Goal: Task Accomplishment & Management: Use online tool/utility

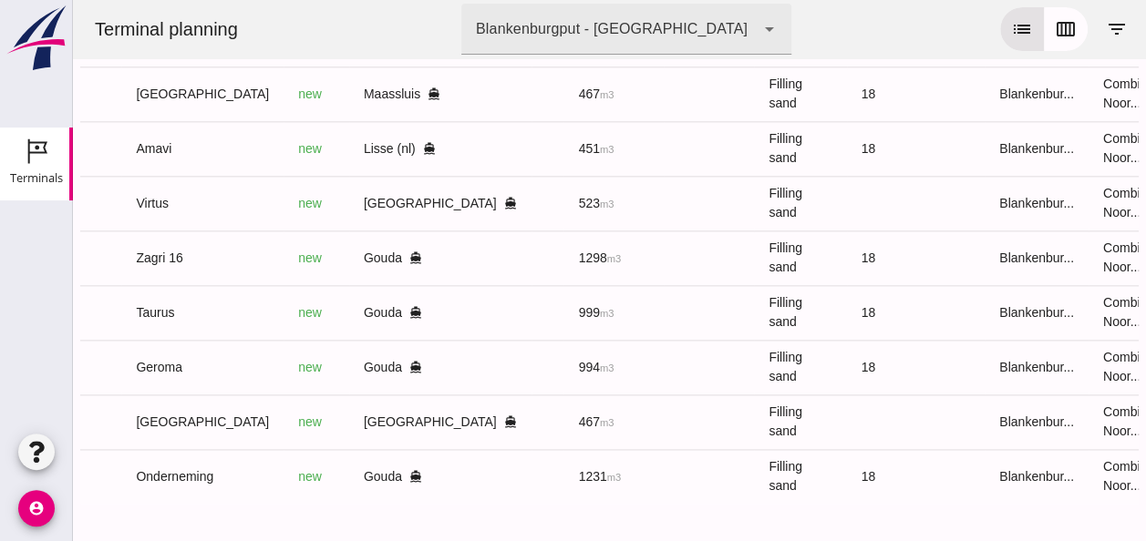
scroll to position [0, 488]
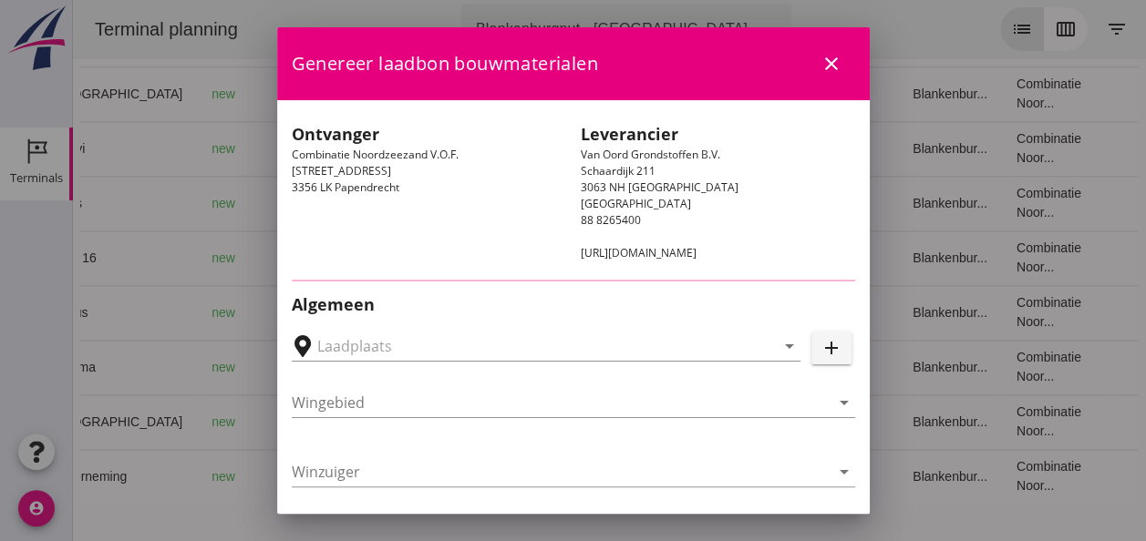
type input "Lisse, [GEOGRAPHIC_DATA], [GEOGRAPHIC_DATA]"
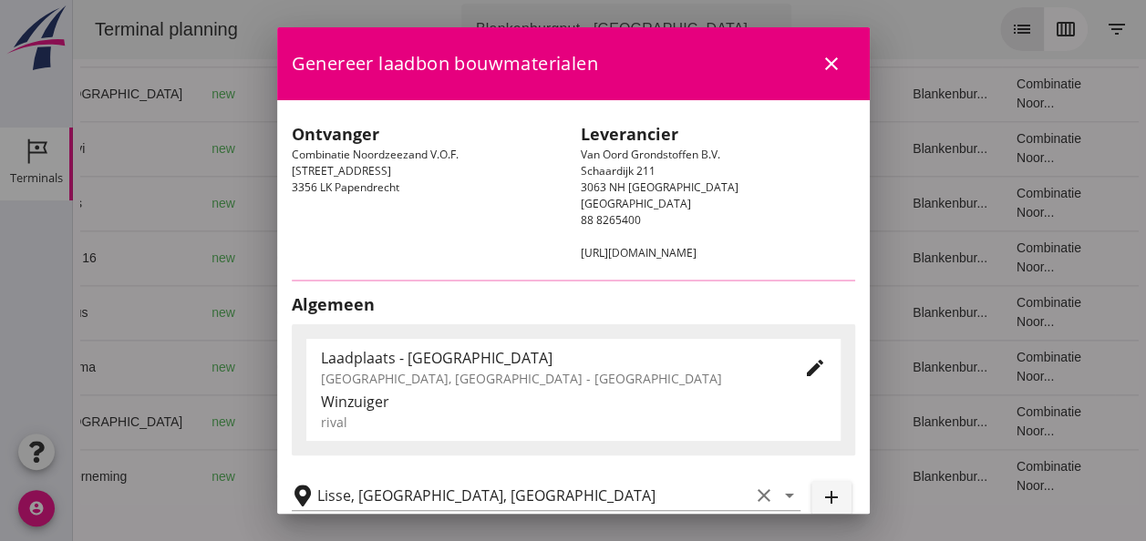
type input "Amavi"
type input "[PERSON_NAME]"
type input "451"
type input "Ophoogzand (6120)"
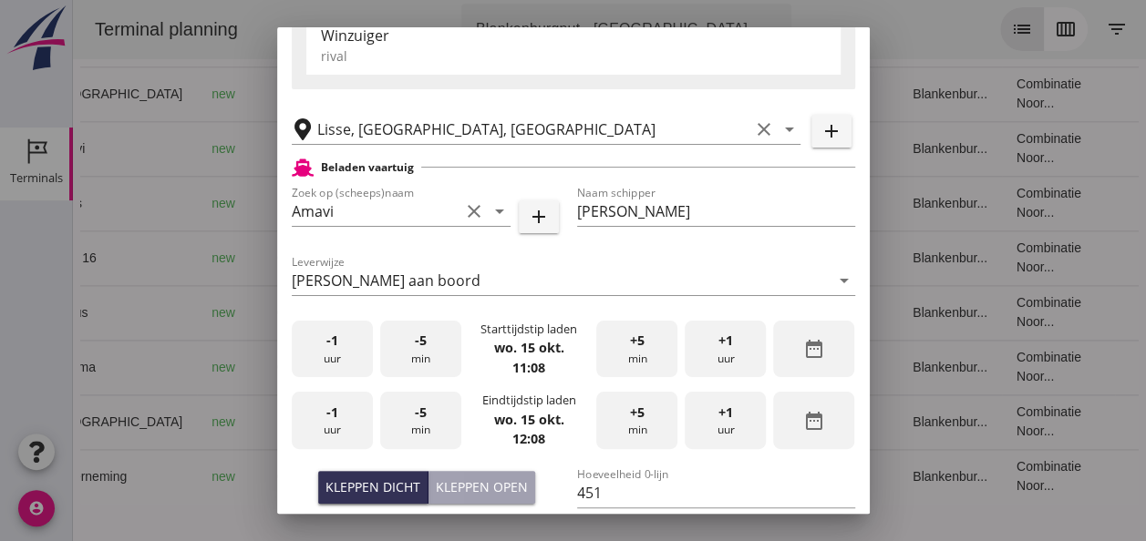
scroll to position [365, 0]
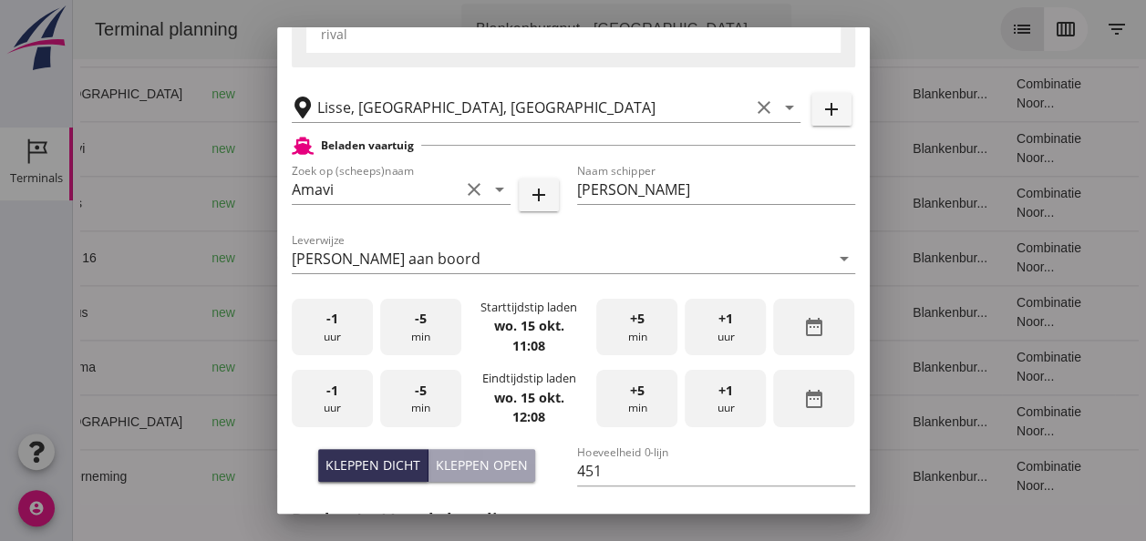
click at [332, 337] on div "-1 uur" at bounding box center [332, 327] width 81 height 57
click at [647, 335] on div "+5 min" at bounding box center [636, 327] width 81 height 57
click at [383, 466] on div "Kleppen dicht" at bounding box center [372, 465] width 95 height 19
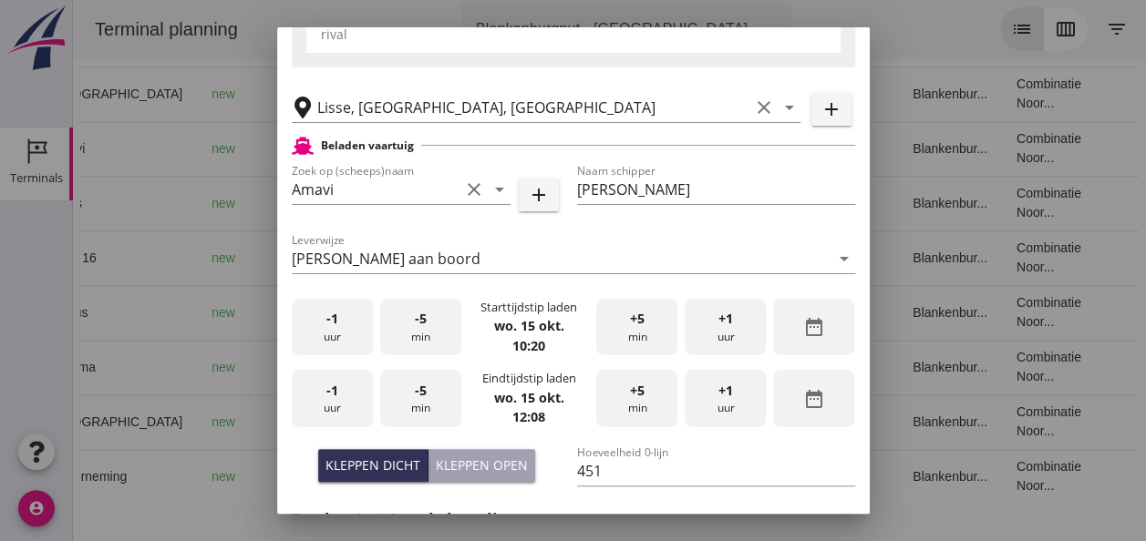
click at [323, 397] on div "-1 uur" at bounding box center [332, 398] width 81 height 57
click at [434, 402] on div "-5 min" at bounding box center [420, 398] width 81 height 57
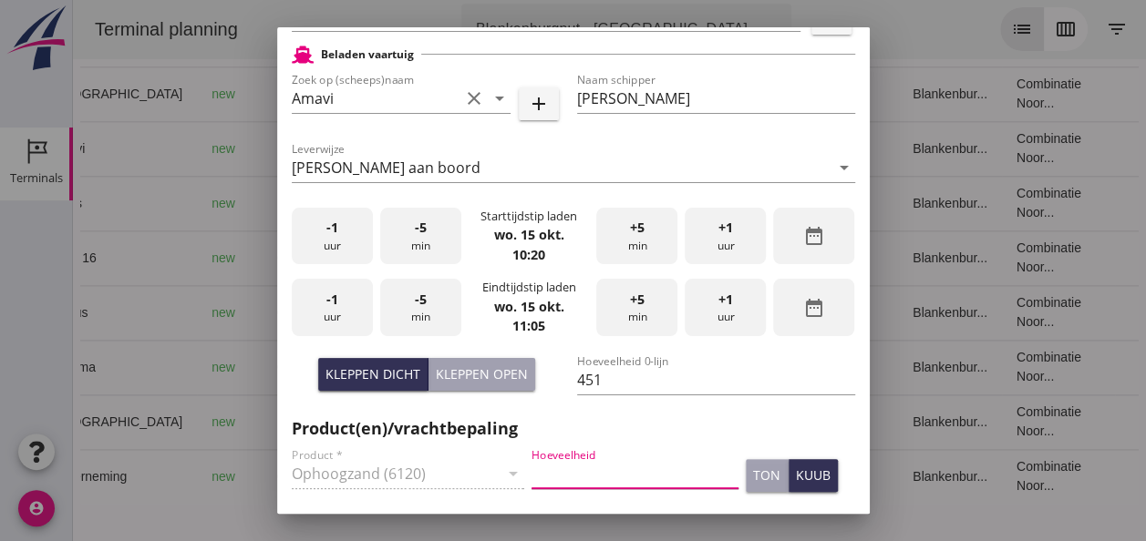
click at [550, 470] on input "Hoeveelheid" at bounding box center [634, 473] width 207 height 29
type input "451"
click at [811, 483] on button "kuub" at bounding box center [812, 475] width 49 height 33
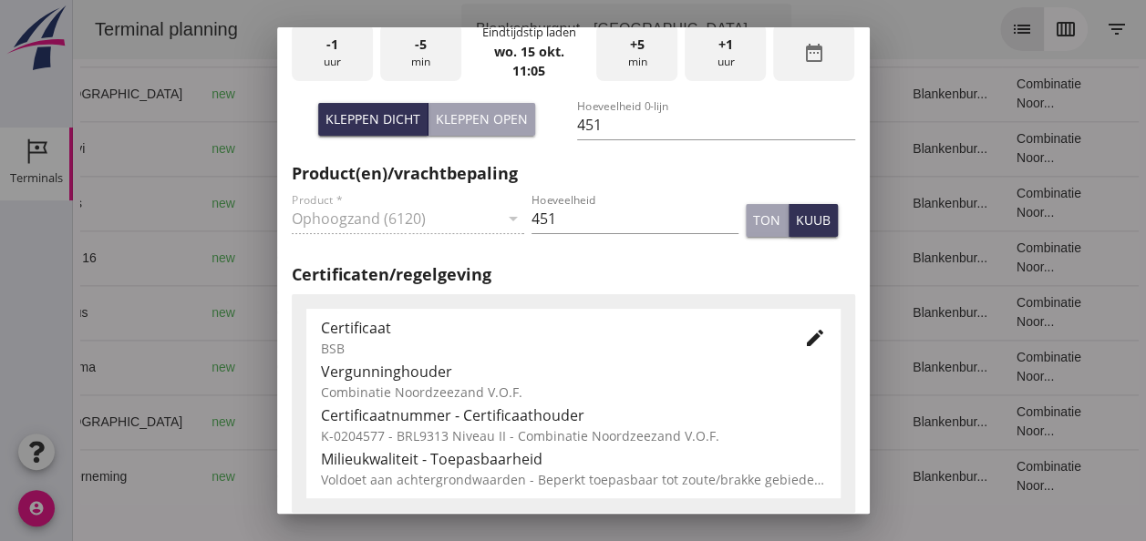
scroll to position [796, 0]
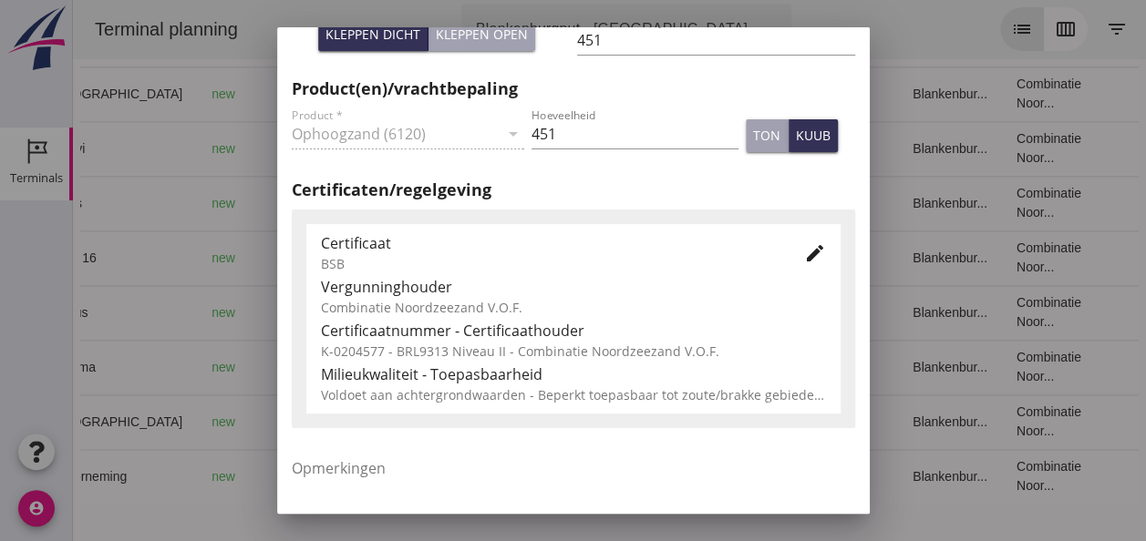
click at [805, 255] on icon "edit" at bounding box center [815, 253] width 22 height 22
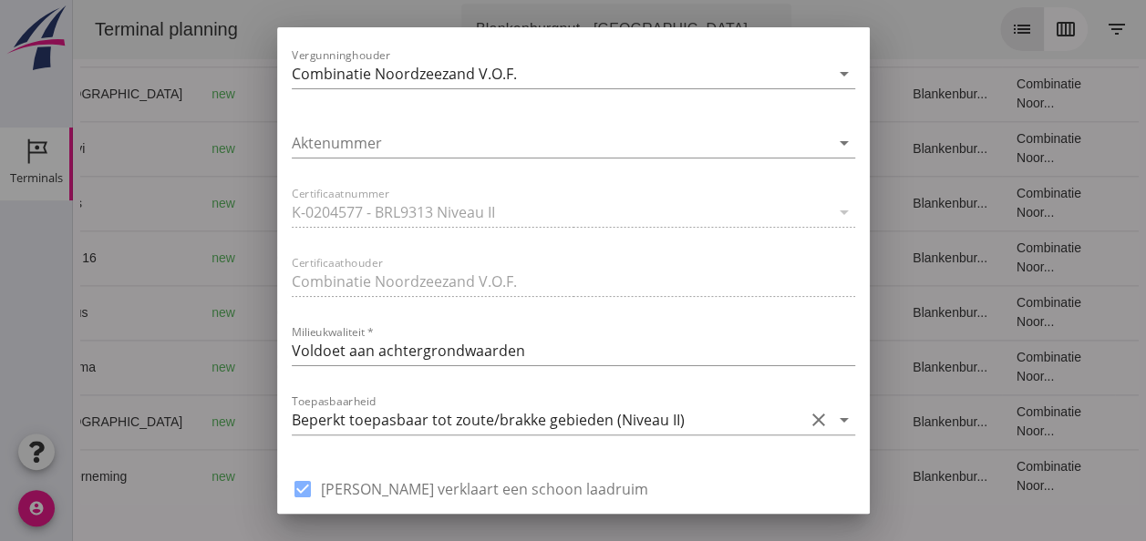
scroll to position [1251, 0]
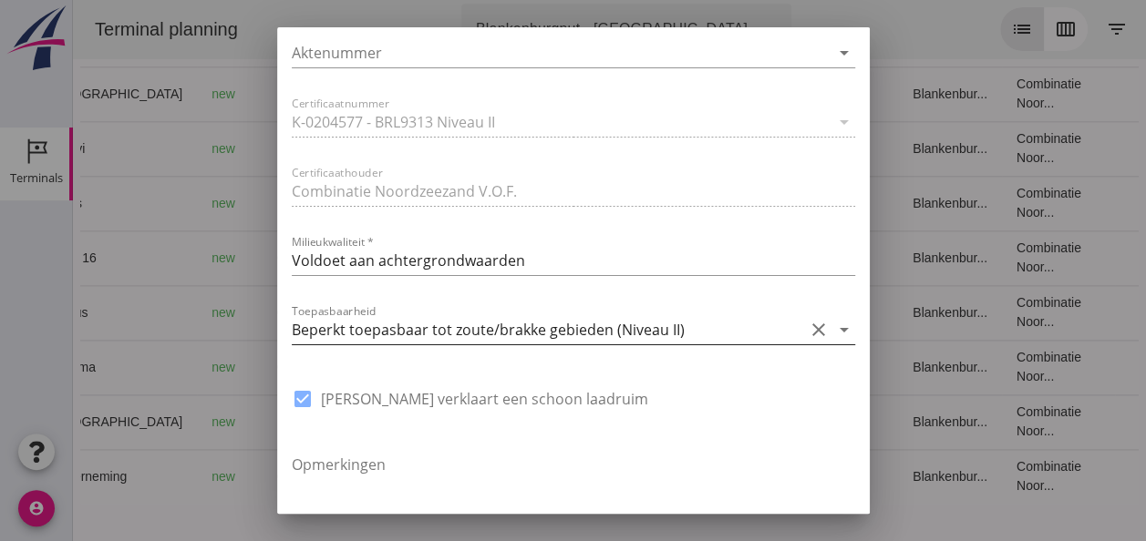
click at [833, 328] on icon "arrow_drop_down" at bounding box center [844, 330] width 22 height 22
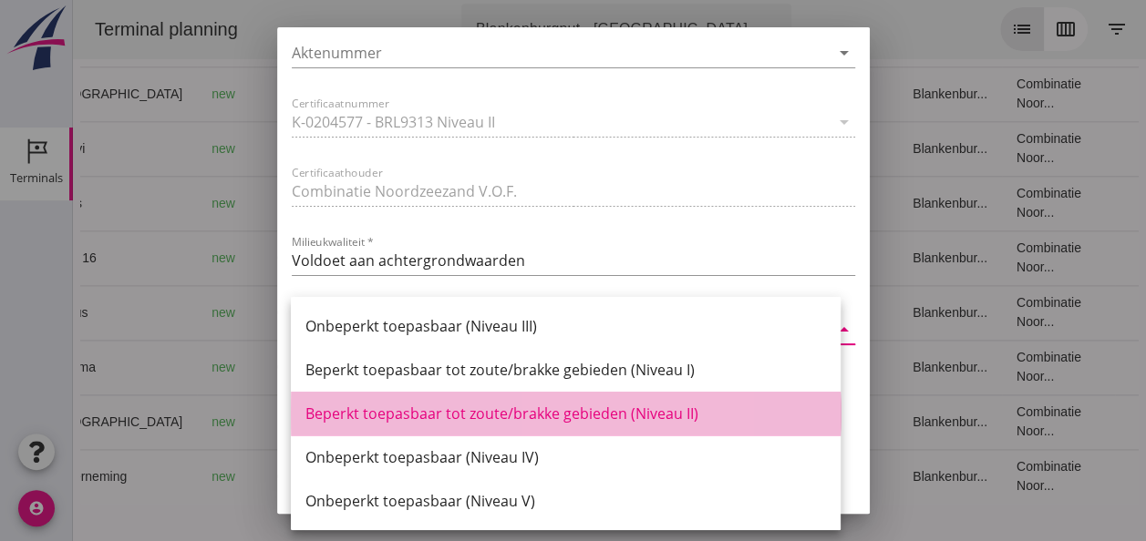
click at [665, 409] on div "Beperkt toepasbaar tot zoute/brakke gebieden (Niveau II)" at bounding box center [565, 414] width 520 height 22
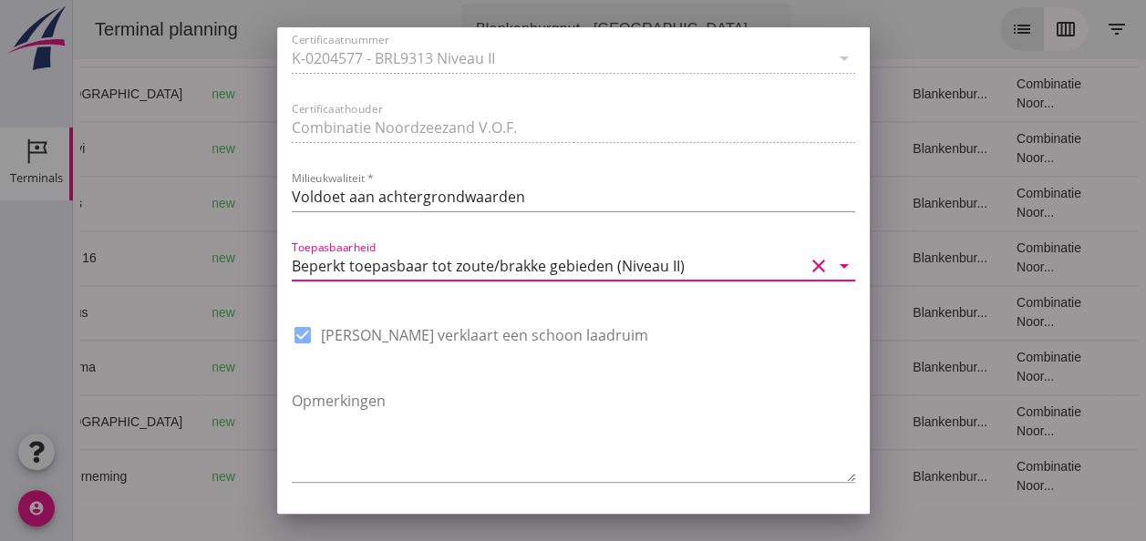
scroll to position [1381, 0]
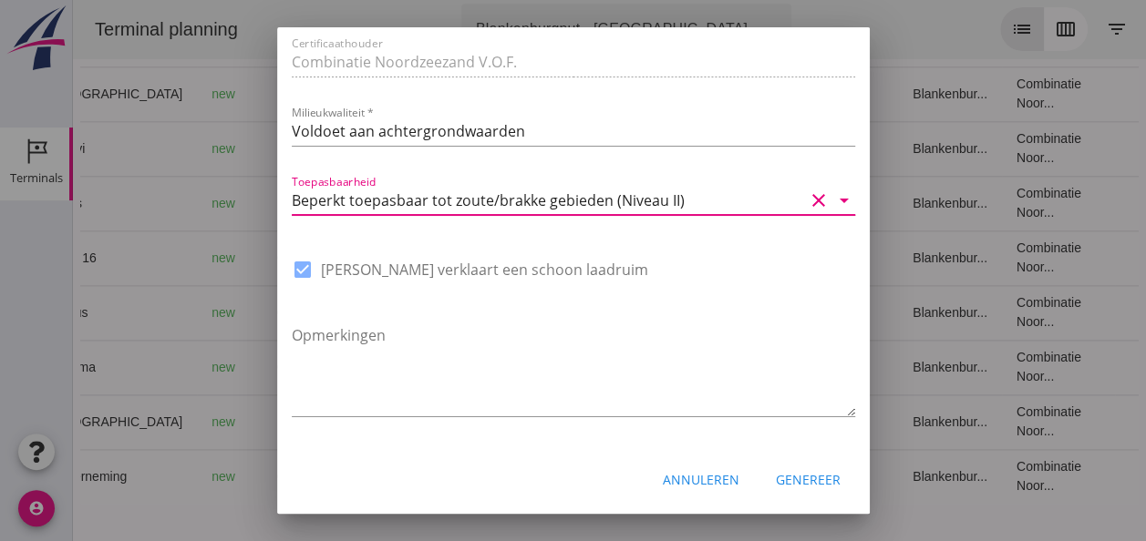
click at [807, 483] on div "Genereer" at bounding box center [808, 479] width 65 height 19
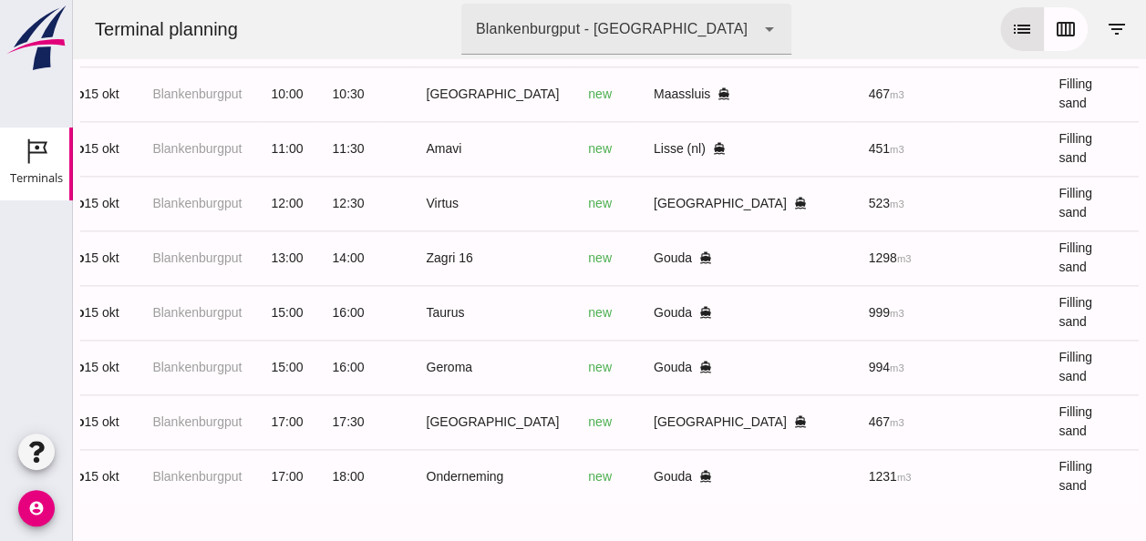
scroll to position [0, 87]
